Goal: Task Accomplishment & Management: Manage account settings

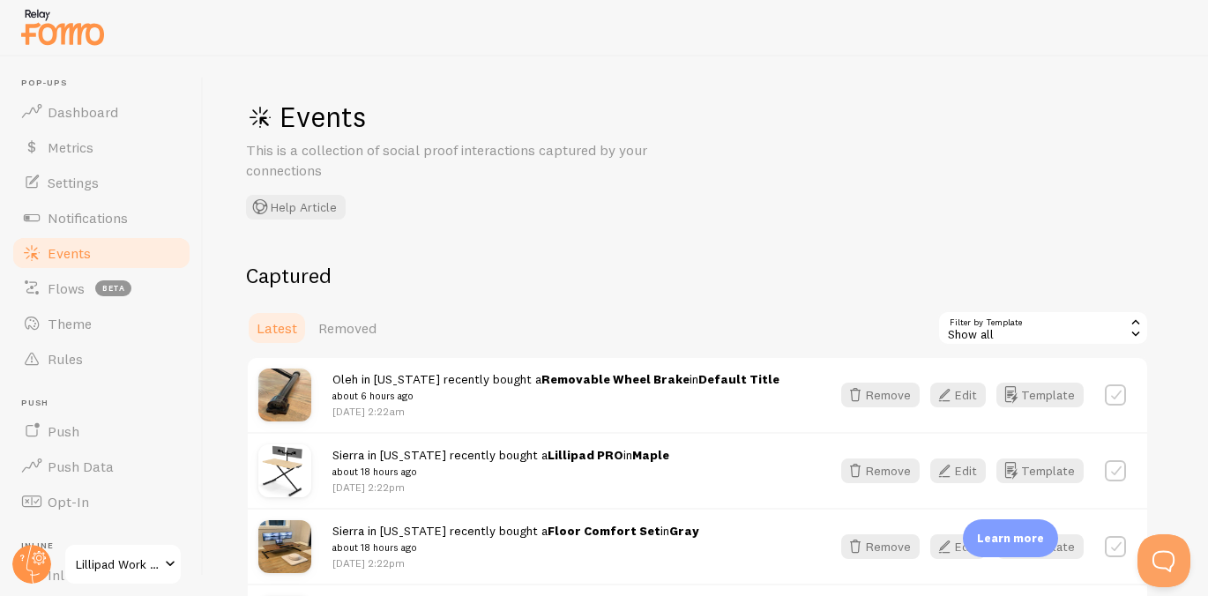
click at [120, 248] on link "Events" at bounding box center [102, 253] width 182 height 35
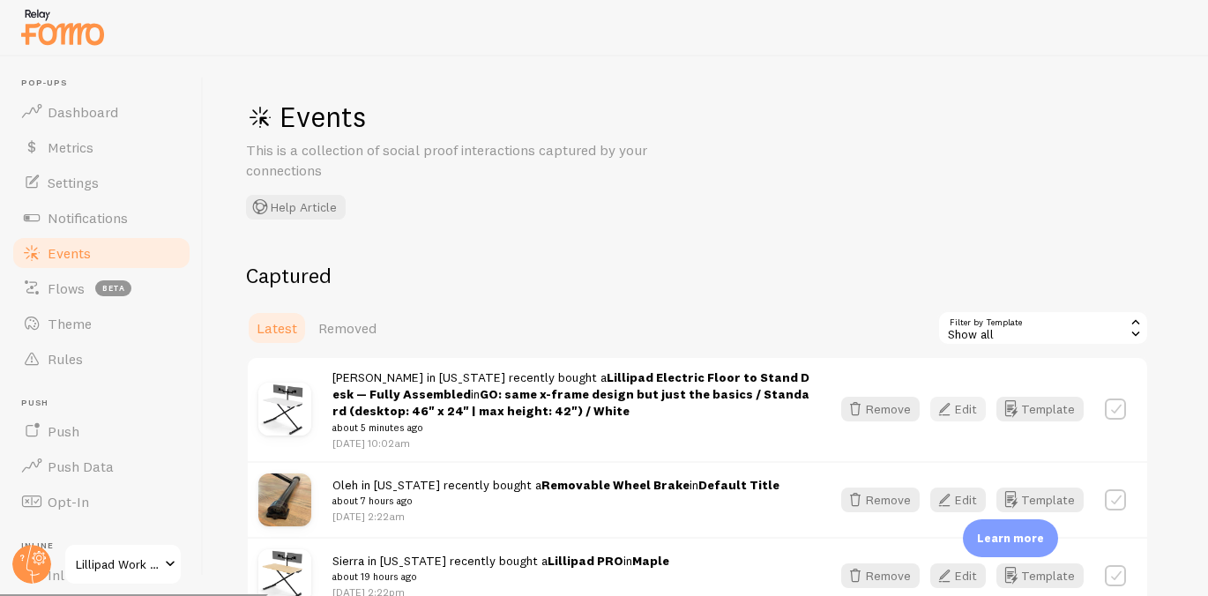
click at [961, 411] on button "Edit" at bounding box center [959, 409] width 56 height 25
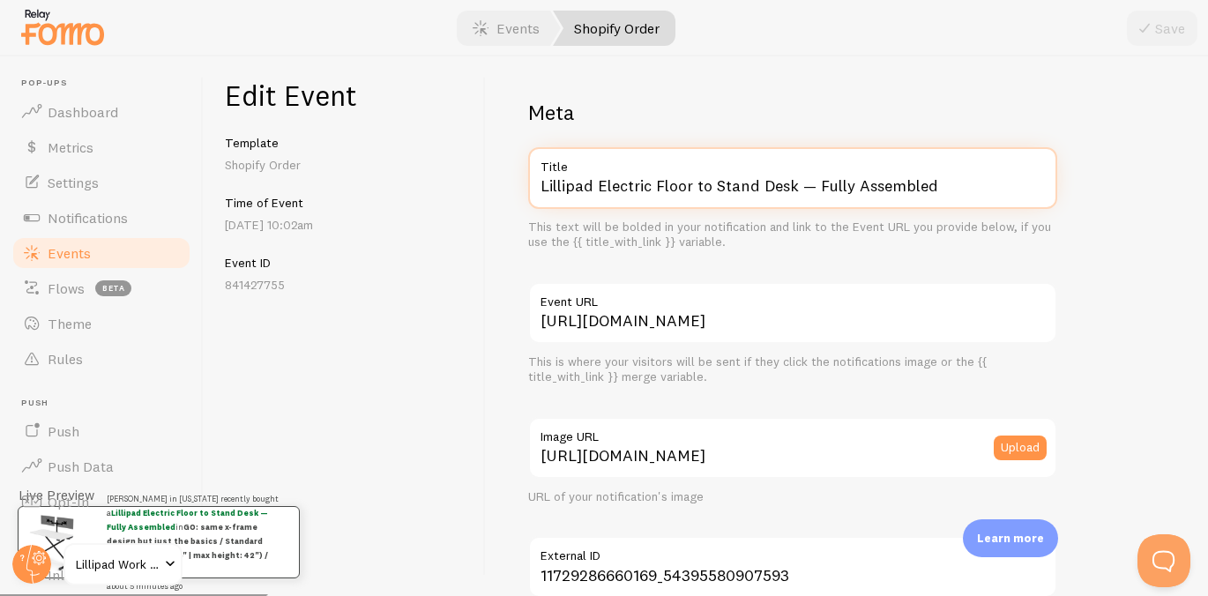
drag, startPoint x: 598, startPoint y: 181, endPoint x: 879, endPoint y: 278, distance: 297.6
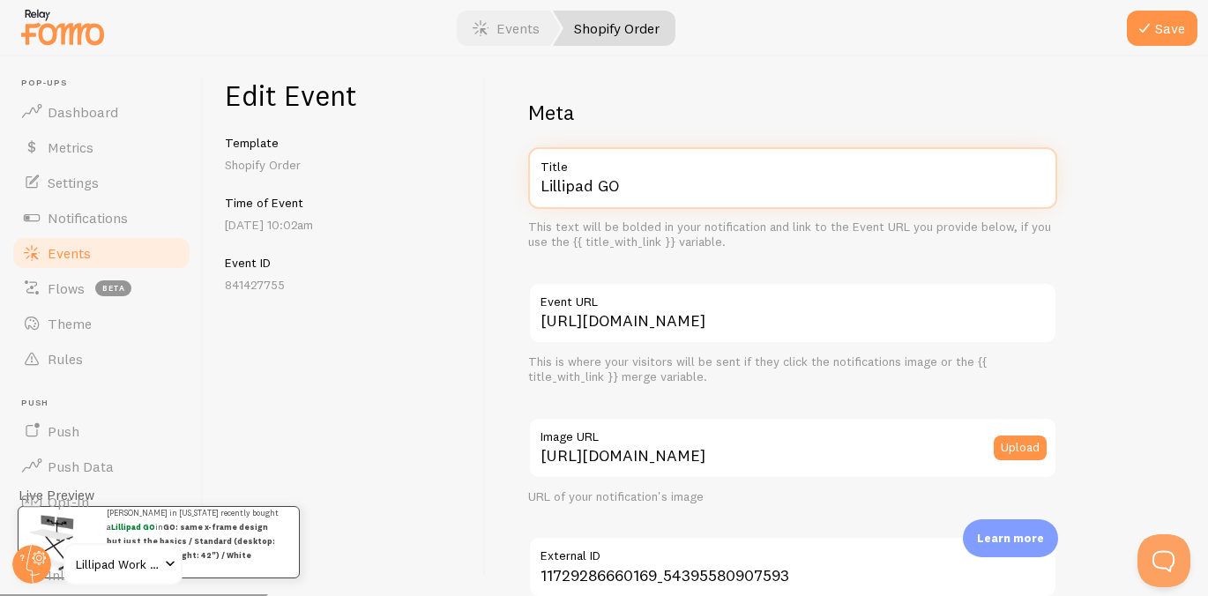
scroll to position [1118, 0]
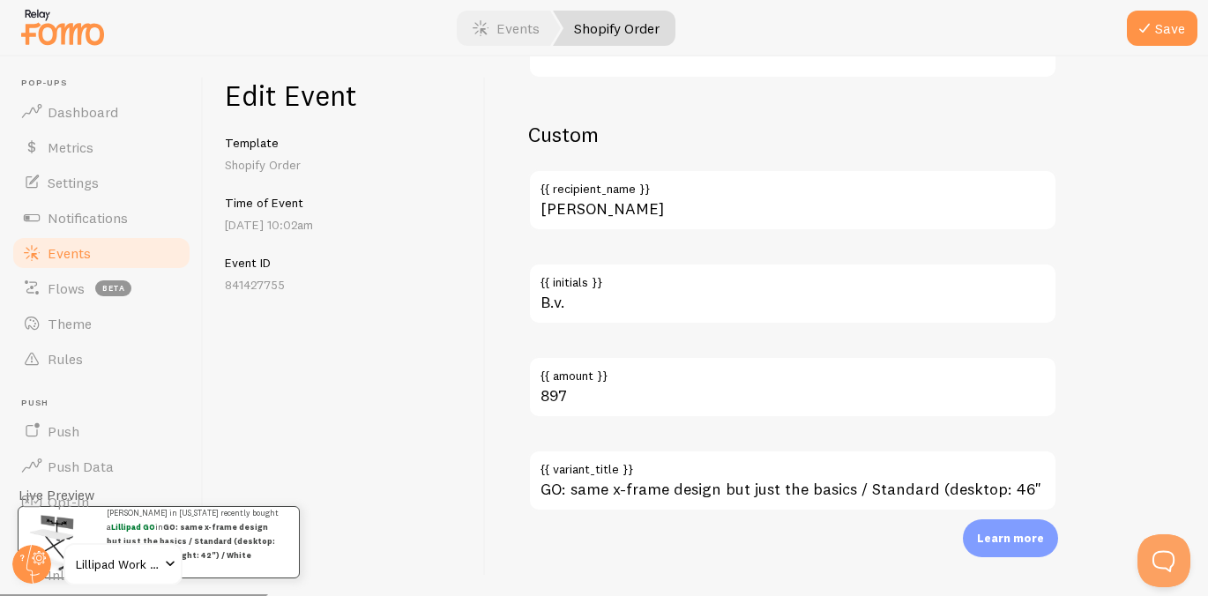
type input "Lillipad GO"
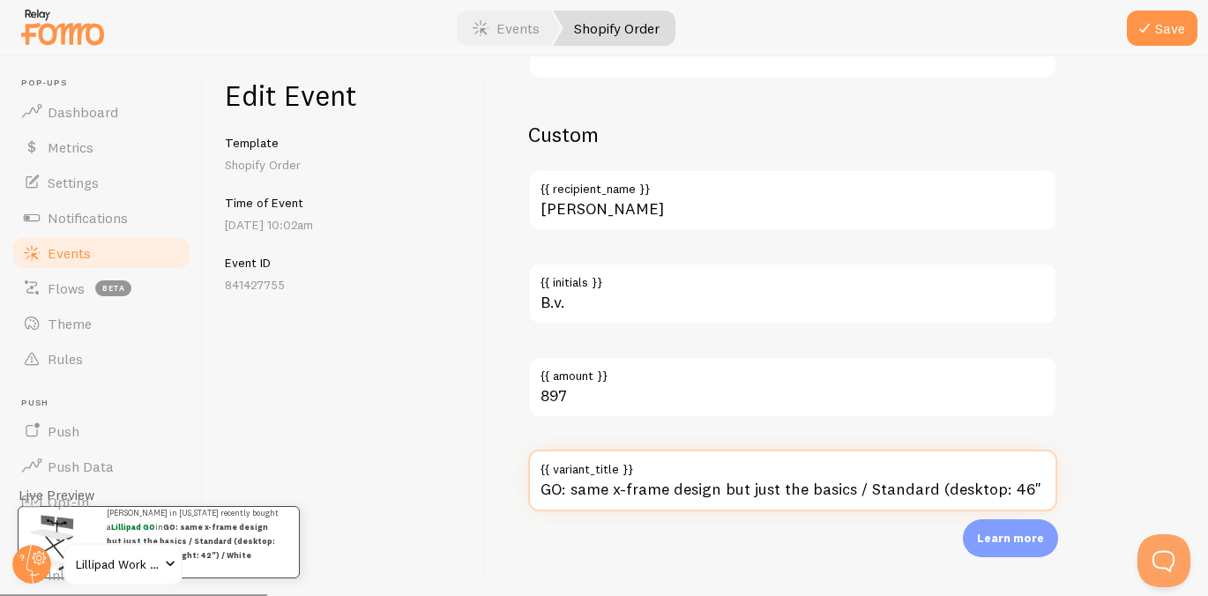
click at [760, 496] on input "GO: same x-frame design but just the basics / Standard (desktop: 46" x 24" | ma…" at bounding box center [792, 481] width 529 height 62
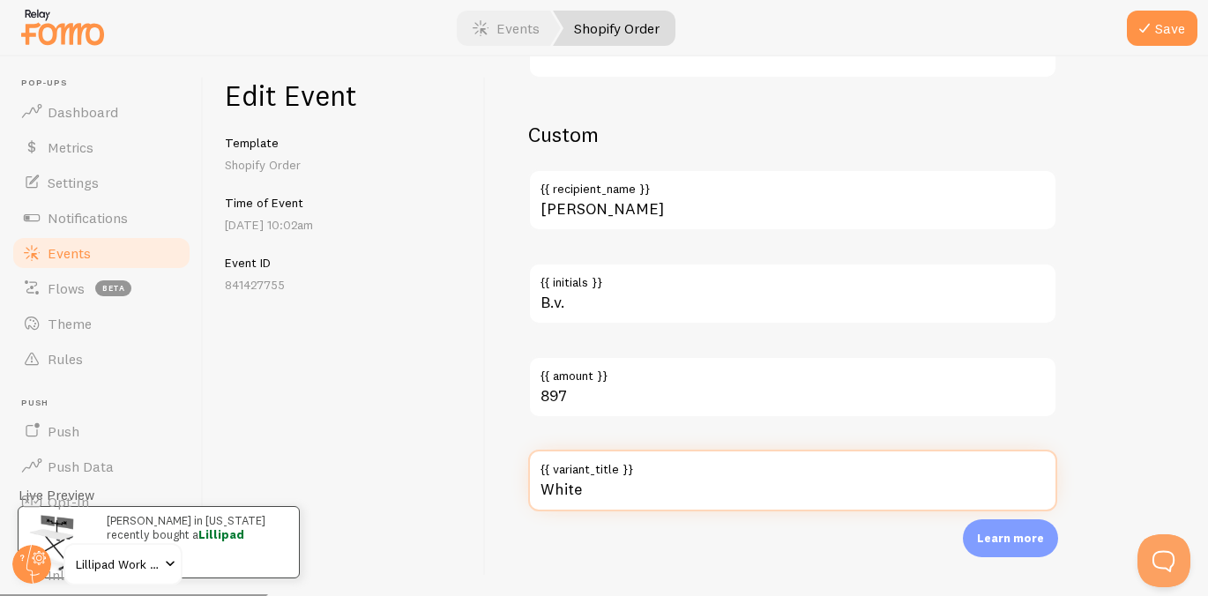
type input "White"
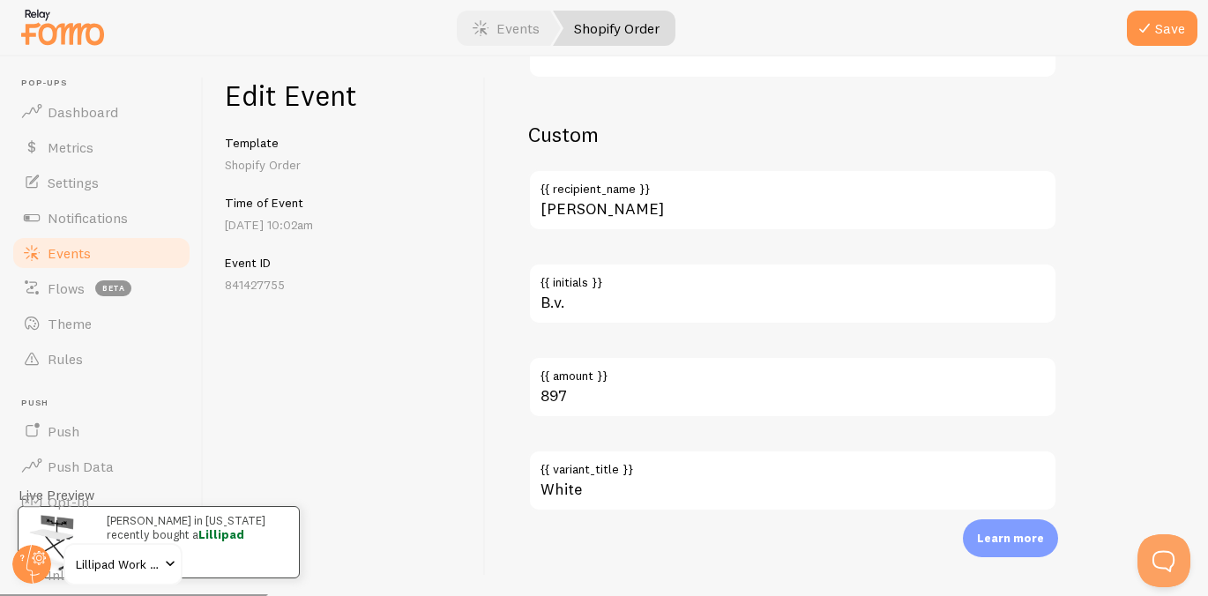
click at [1151, 49] on div at bounding box center [604, 28] width 1208 height 56
click at [1160, 40] on button "Save" at bounding box center [1162, 28] width 71 height 35
